Goal: Task Accomplishment & Management: Manage account settings

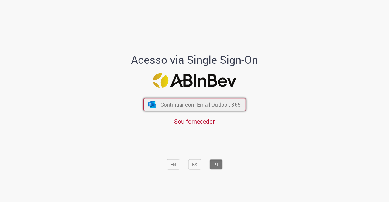
click at [178, 106] on span "Continuar com Email Outlook 365" at bounding box center [200, 104] width 80 height 7
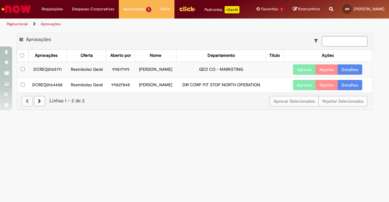
click at [347, 89] on link "Detalhes" at bounding box center [350, 85] width 25 height 10
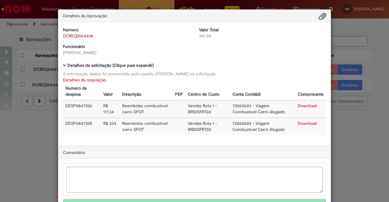
click at [346, 147] on div "Detalhes da Aprovação Número DCREQ0164408 Valor Total 351,34 Funcionário [PERSO…" at bounding box center [194, 101] width 389 height 202
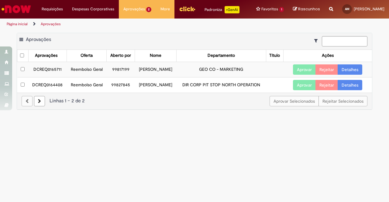
click at [301, 90] on button "Aprovar" at bounding box center [304, 85] width 23 height 10
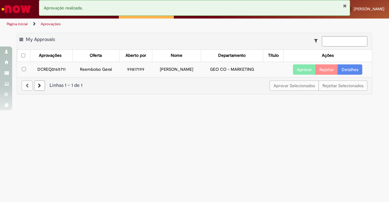
click at [348, 75] on link "Detalhes" at bounding box center [350, 69] width 25 height 10
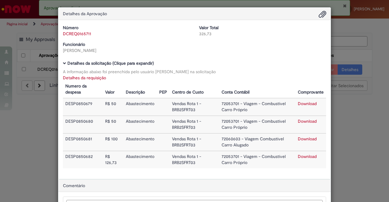
scroll to position [2, 0]
click at [363, 157] on div "Detalhes da Aprovação Número DCREQ0165711 Valor Total 326,73 Funcionário [PERSO…" at bounding box center [194, 101] width 389 height 202
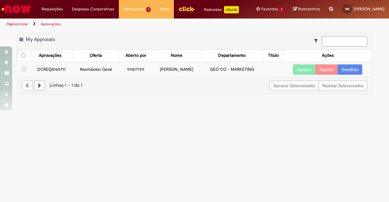
click at [298, 75] on button "Aprovar" at bounding box center [304, 69] width 23 height 10
